Goal: Task Accomplishment & Management: Use online tool/utility

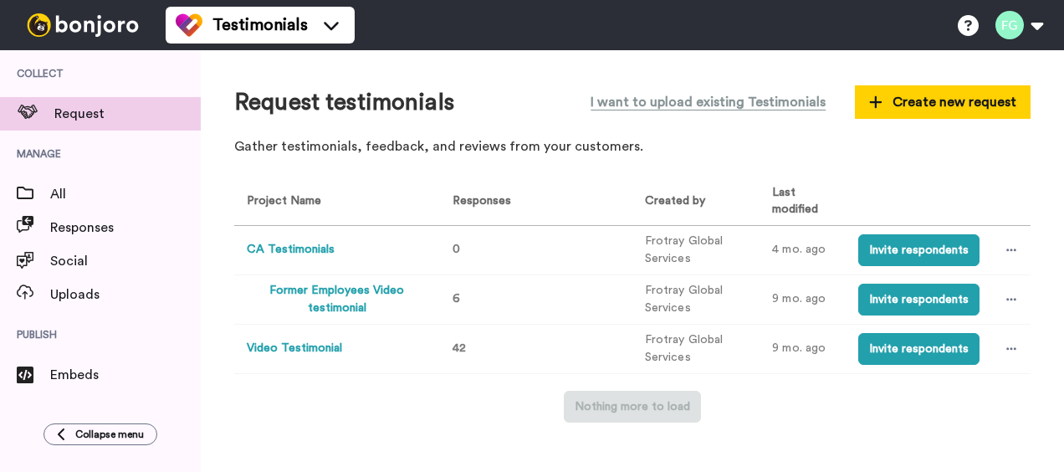
click at [303, 352] on button "Video Testimonial" at bounding box center [294, 349] width 95 height 18
